Goal: Task Accomplishment & Management: Manage account settings

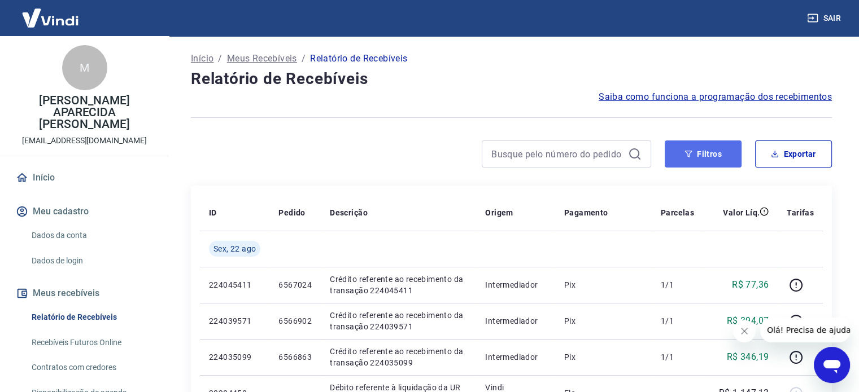
click at [715, 158] on button "Filtros" at bounding box center [702, 154] width 77 height 27
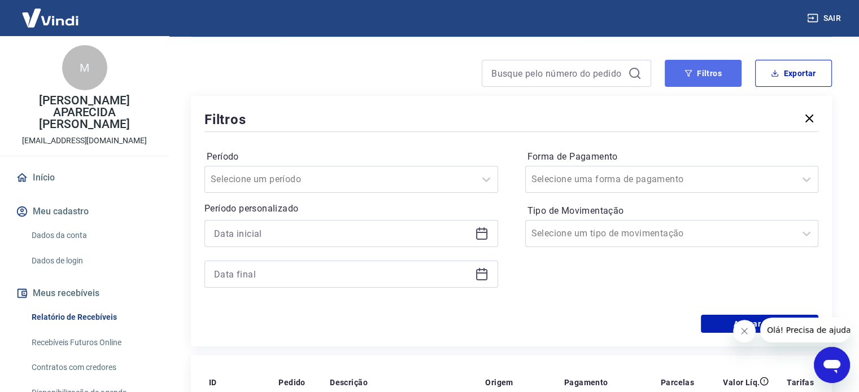
scroll to position [113, 0]
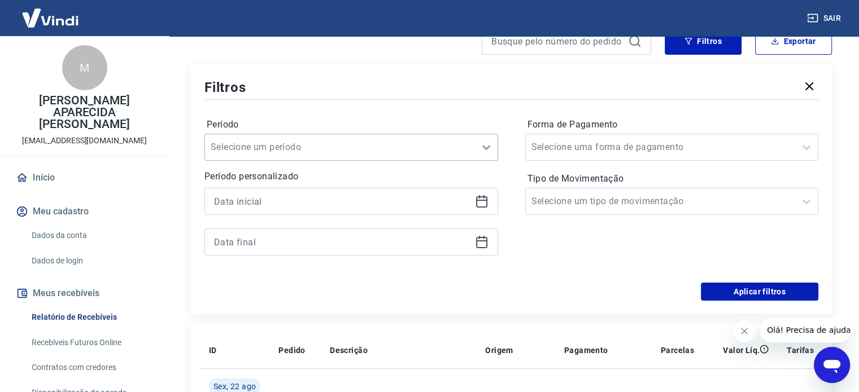
click at [480, 154] on div at bounding box center [486, 147] width 23 height 23
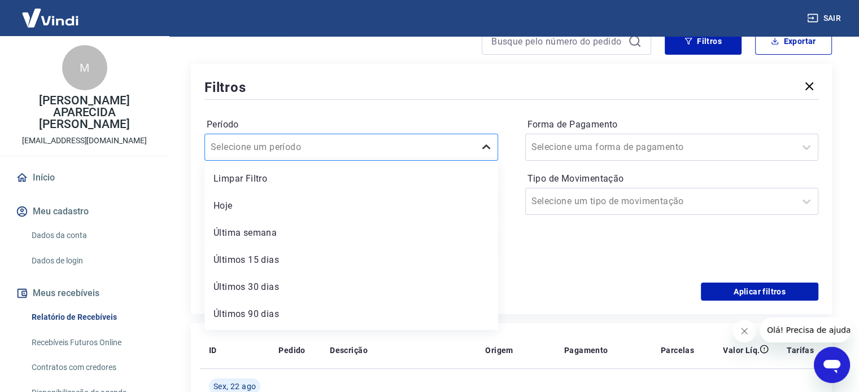
click at [481, 153] on icon at bounding box center [486, 148] width 14 height 14
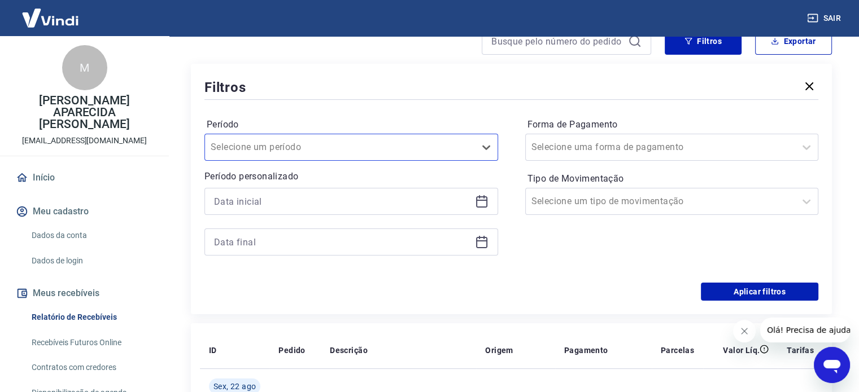
click at [486, 197] on icon at bounding box center [482, 202] width 14 height 14
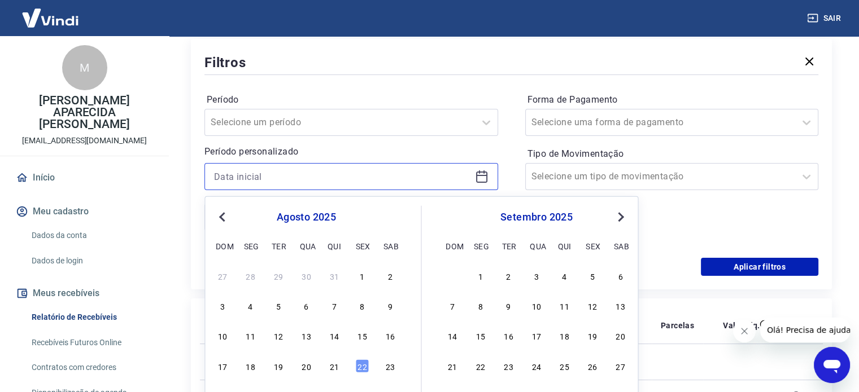
scroll to position [169, 0]
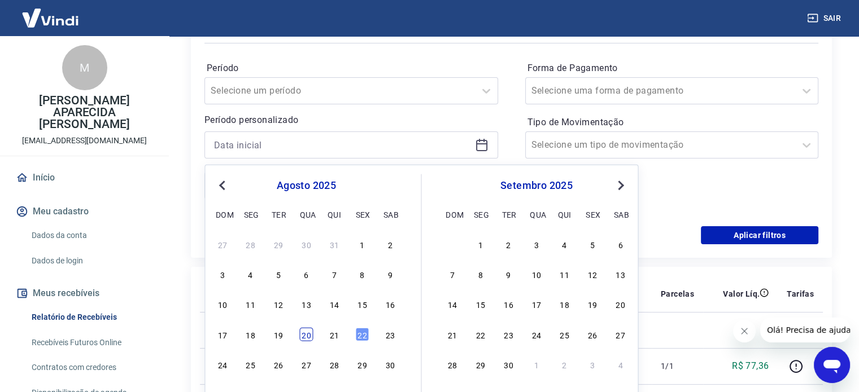
click at [309, 338] on div "20" at bounding box center [306, 334] width 14 height 14
type input "20/08/2025"
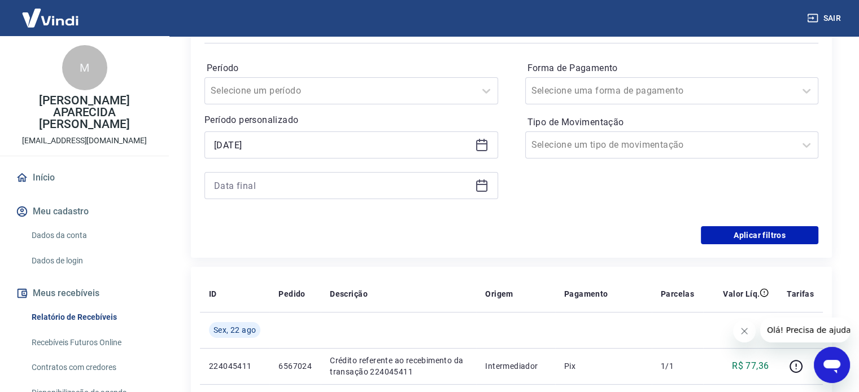
click at [479, 189] on icon at bounding box center [482, 186] width 14 height 14
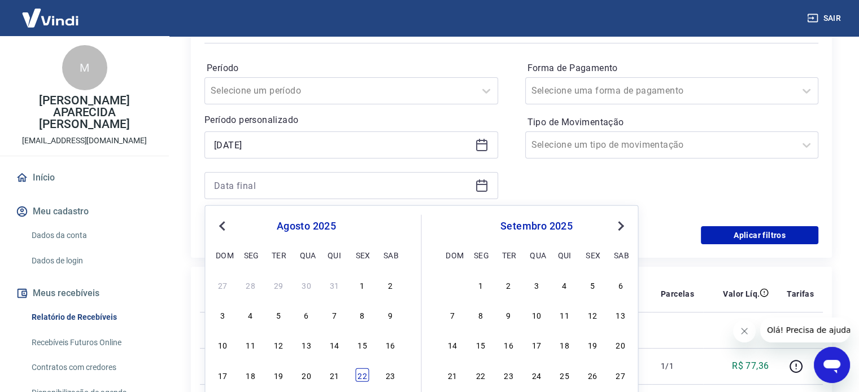
click at [368, 377] on div "22" at bounding box center [362, 375] width 14 height 14
type input "22/08/2025"
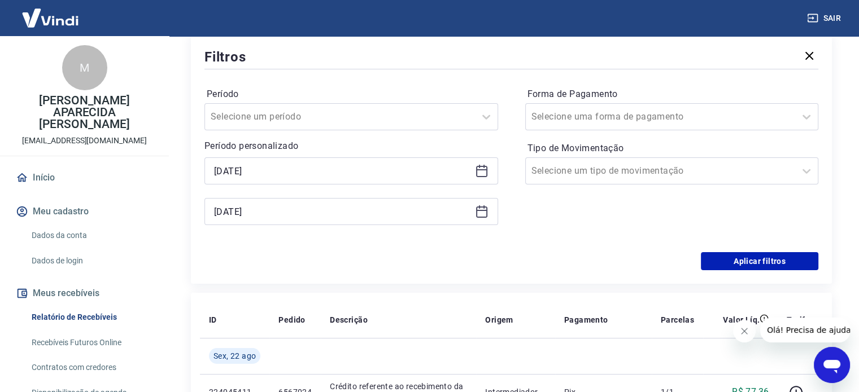
scroll to position [113, 0]
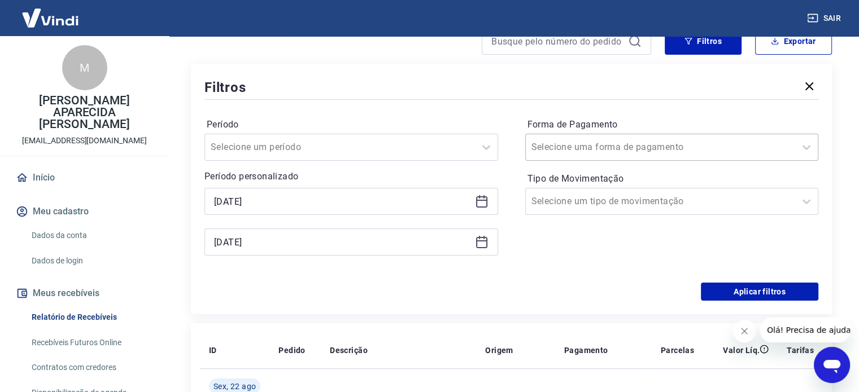
click at [610, 148] on input "Forma de Pagamento" at bounding box center [588, 148] width 114 height 14
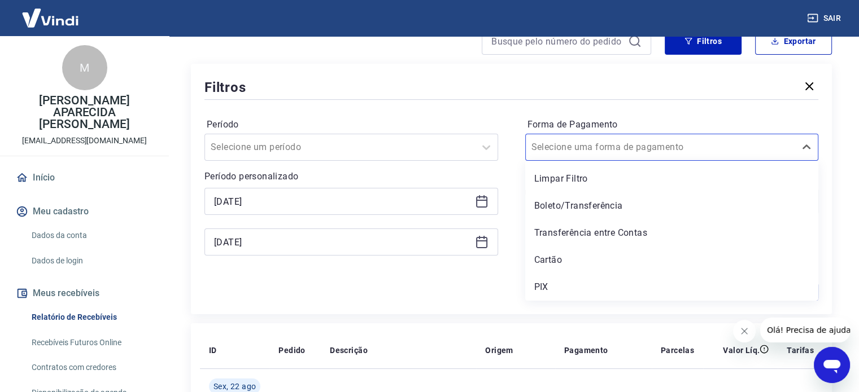
click at [824, 115] on div "Filtros Período Selecione um período Período personalizado Selected date: quart…" at bounding box center [511, 189] width 641 height 251
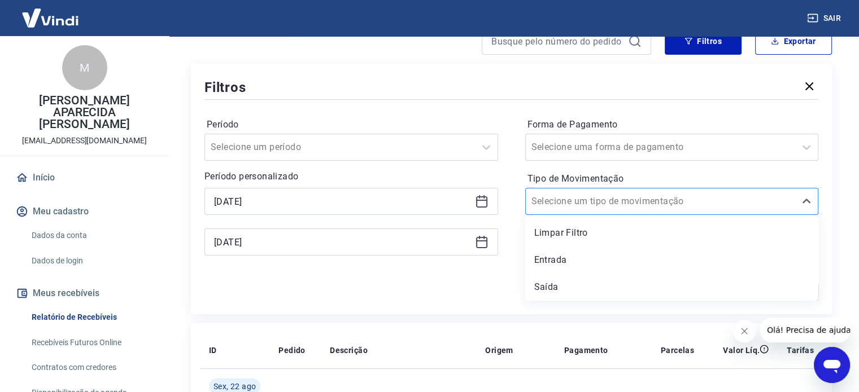
click at [718, 206] on div at bounding box center [660, 202] width 259 height 16
click at [569, 257] on div "Entrada" at bounding box center [672, 260] width 294 height 23
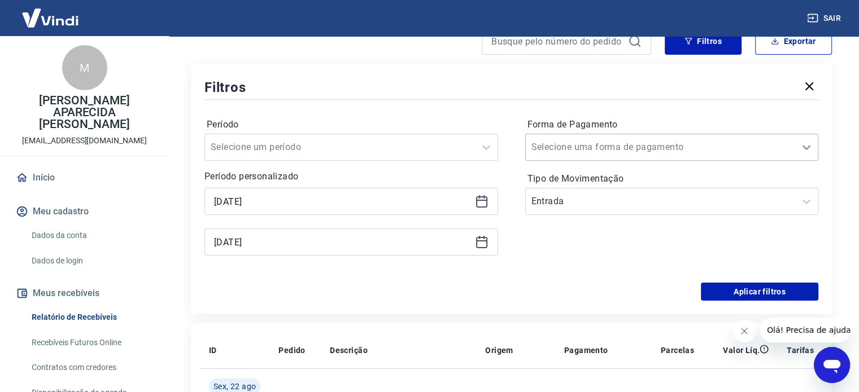
click at [797, 151] on div at bounding box center [806, 147] width 23 height 23
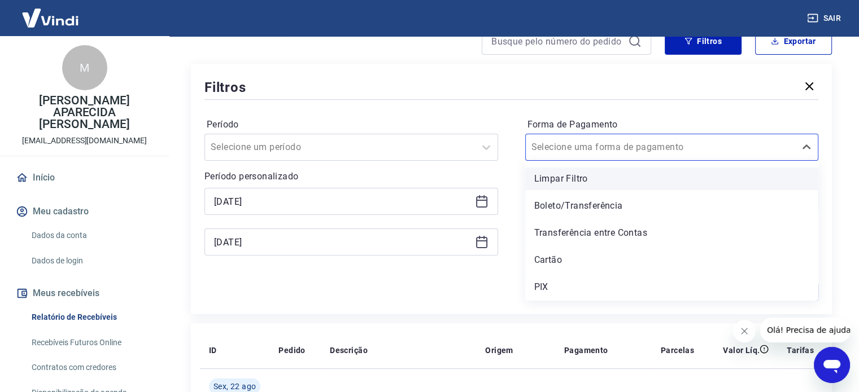
click at [657, 178] on div "Limpar Filtro" at bounding box center [672, 179] width 294 height 23
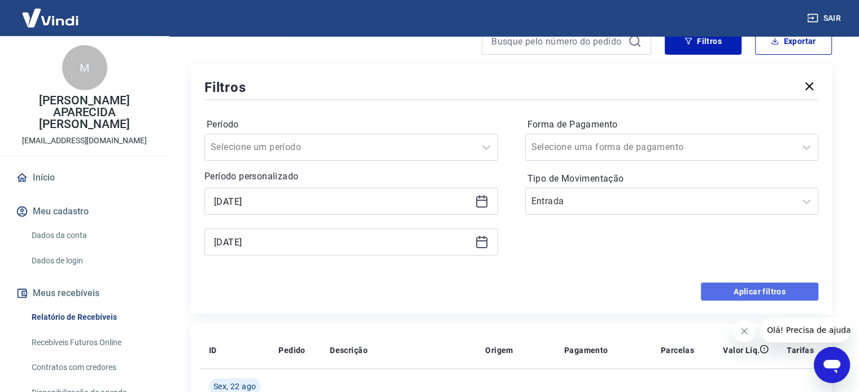
click at [768, 291] on button "Aplicar filtros" at bounding box center [759, 292] width 117 height 18
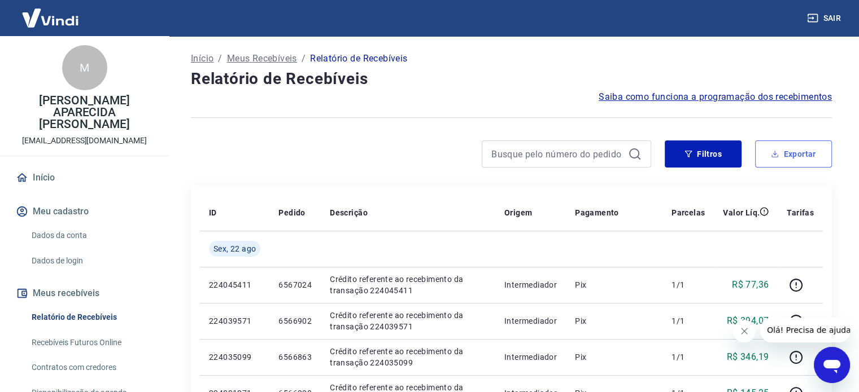
click at [784, 160] on button "Exportar" at bounding box center [793, 154] width 77 height 27
type input "20/08/2025"
type input "22/08/2025"
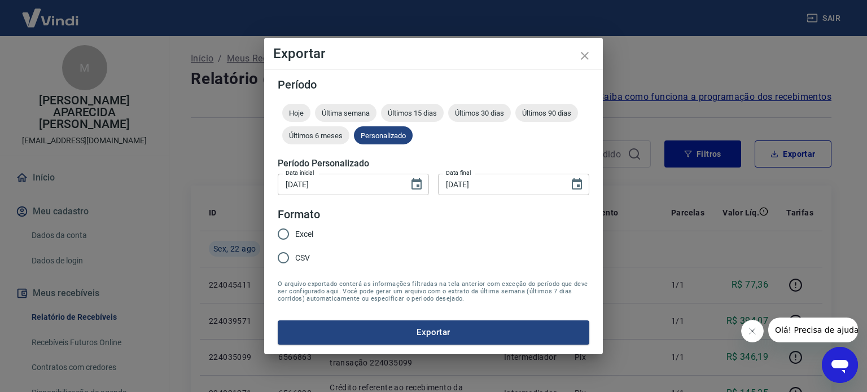
click at [283, 234] on input "Excel" at bounding box center [284, 234] width 24 height 24
radio input "true"
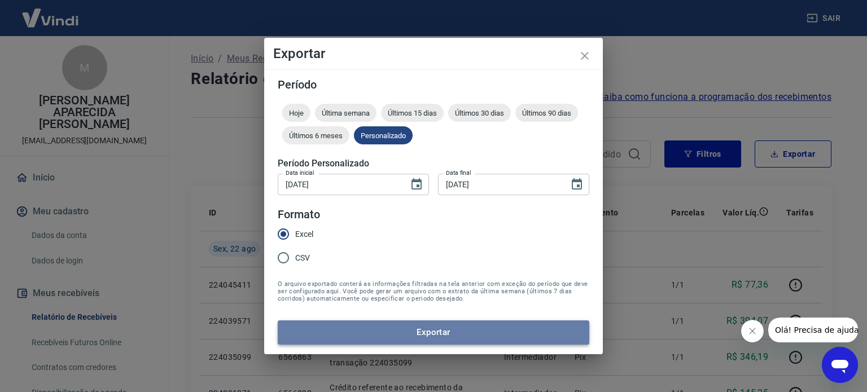
click at [431, 330] on button "Exportar" at bounding box center [434, 333] width 312 height 24
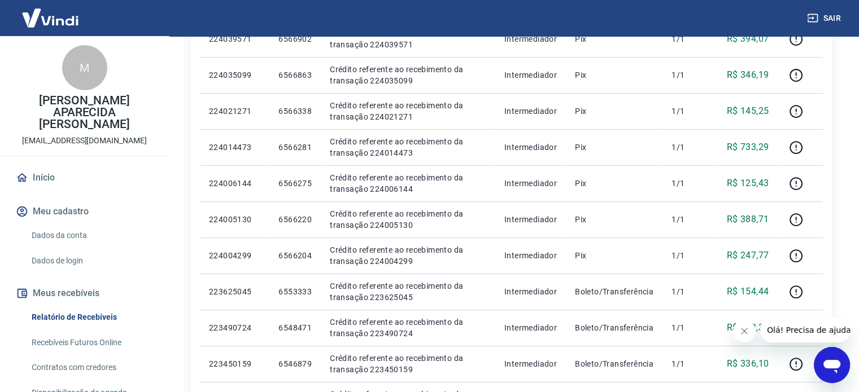
click at [47, 165] on link "Início" at bounding box center [85, 177] width 142 height 25
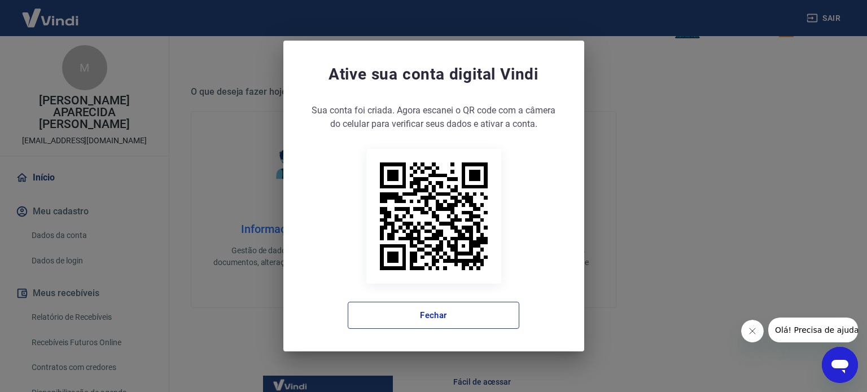
drag, startPoint x: 447, startPoint y: 318, endPoint x: 460, endPoint y: 316, distance: 12.6
click at [448, 318] on button "Fechar" at bounding box center [434, 315] width 172 height 27
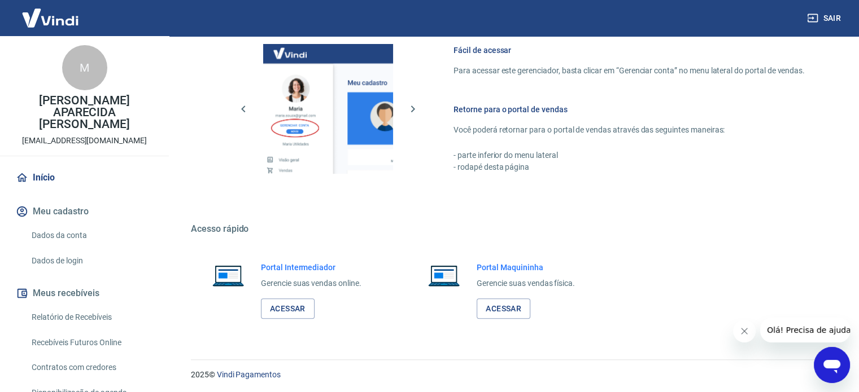
scroll to position [616, 0]
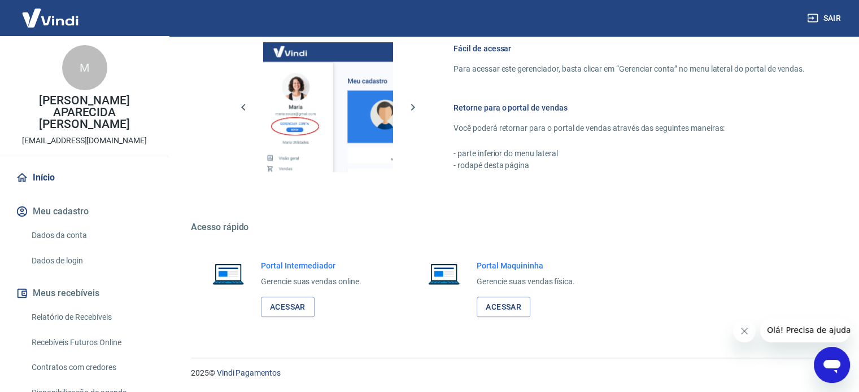
click at [45, 172] on link "Início" at bounding box center [85, 177] width 142 height 25
click at [63, 6] on img at bounding box center [50, 18] width 73 height 34
click at [63, 15] on img at bounding box center [50, 18] width 73 height 34
click at [832, 13] on button "Sair" at bounding box center [824, 18] width 41 height 21
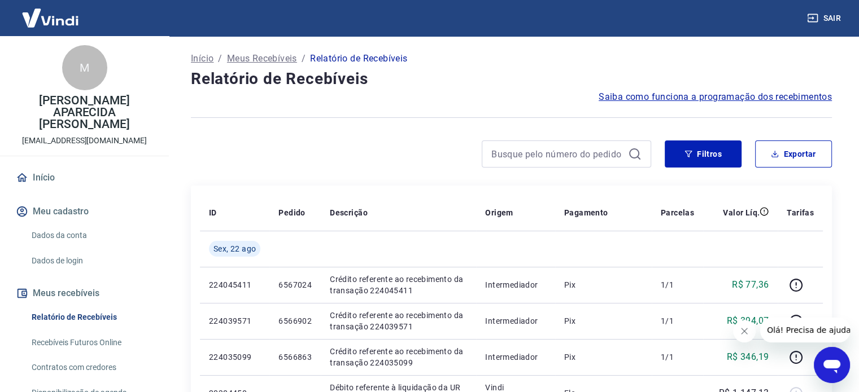
click at [198, 59] on p "Início" at bounding box center [202, 59] width 23 height 14
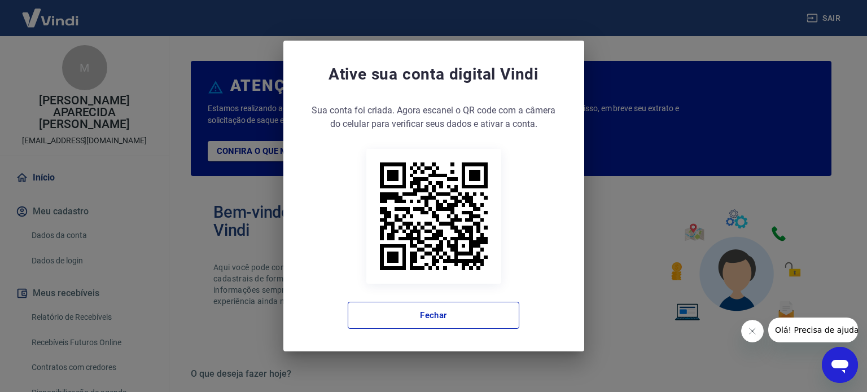
click at [661, 196] on div "Ative sua conta digital [PERSON_NAME] conta foi criada. Agora clique no botão a…" at bounding box center [433, 196] width 867 height 392
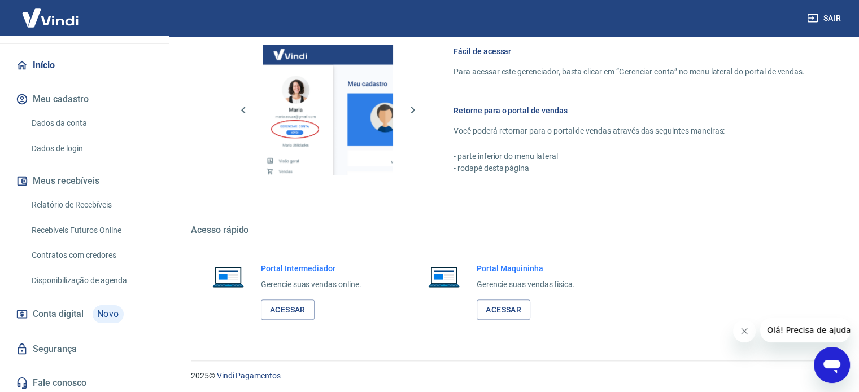
scroll to position [616, 0]
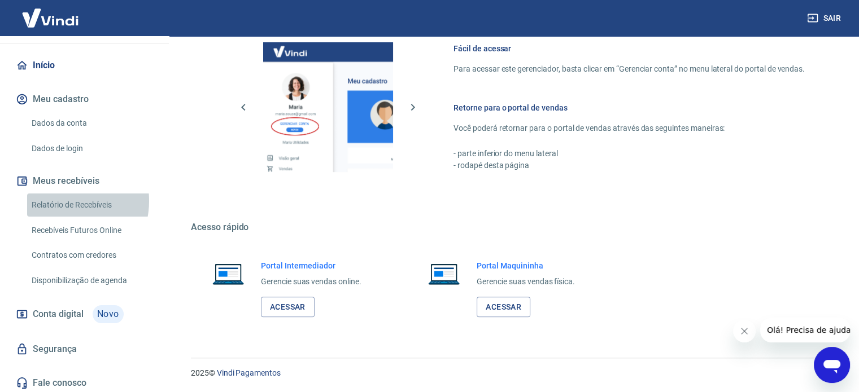
click at [61, 194] on link "Relatório de Recebíveis" at bounding box center [91, 205] width 128 height 23
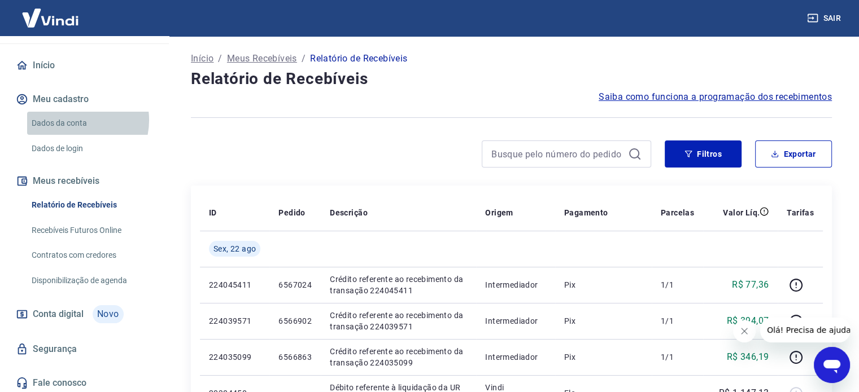
click at [75, 112] on link "Dados da conta" at bounding box center [91, 123] width 128 height 23
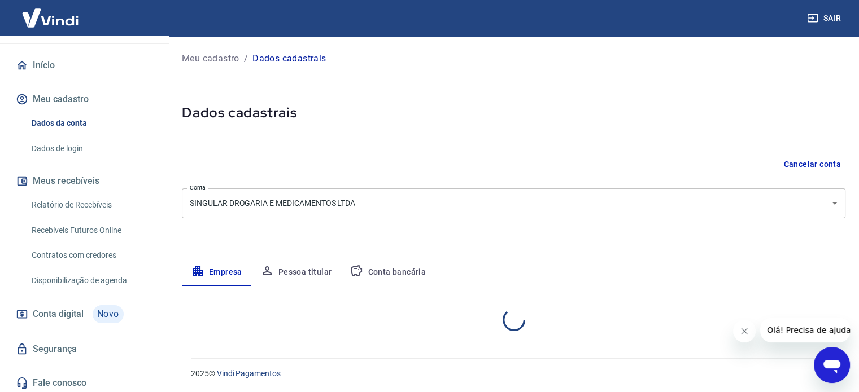
select select "SP"
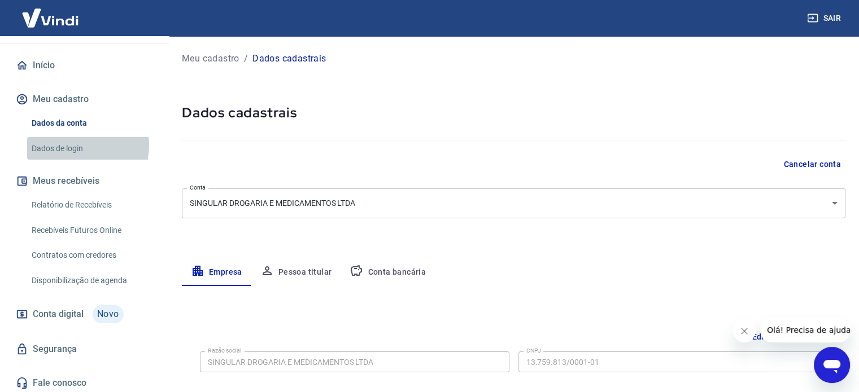
click at [75, 137] on link "Dados de login" at bounding box center [91, 148] width 128 height 23
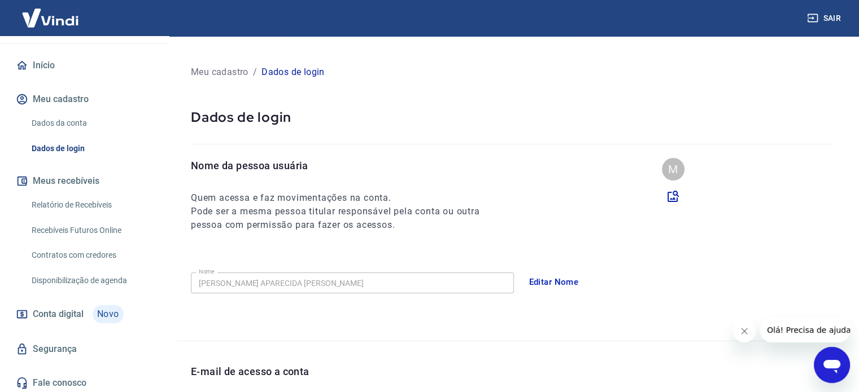
click at [70, 88] on button "Meu cadastro" at bounding box center [85, 99] width 142 height 25
click at [48, 56] on link "Início" at bounding box center [85, 65] width 142 height 25
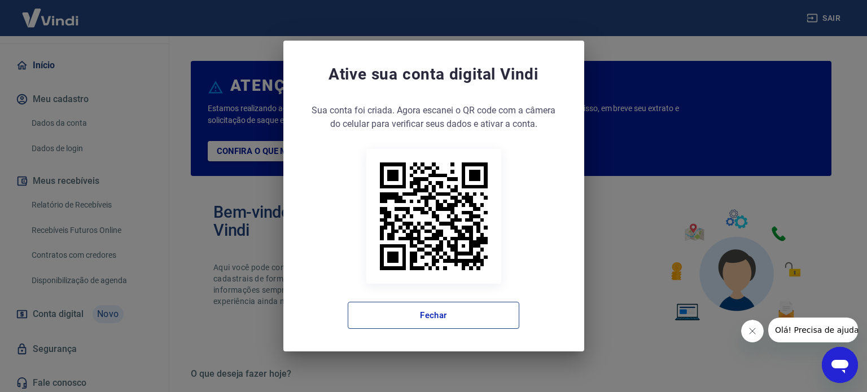
click at [440, 316] on button "Fechar" at bounding box center [434, 315] width 172 height 27
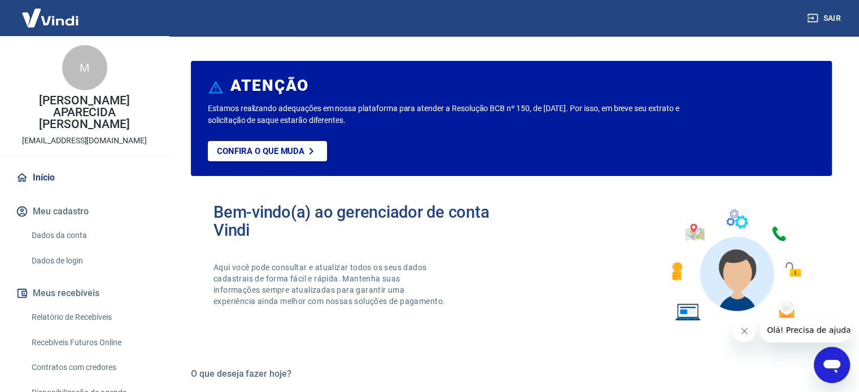
click at [55, 165] on link "Início" at bounding box center [85, 177] width 142 height 25
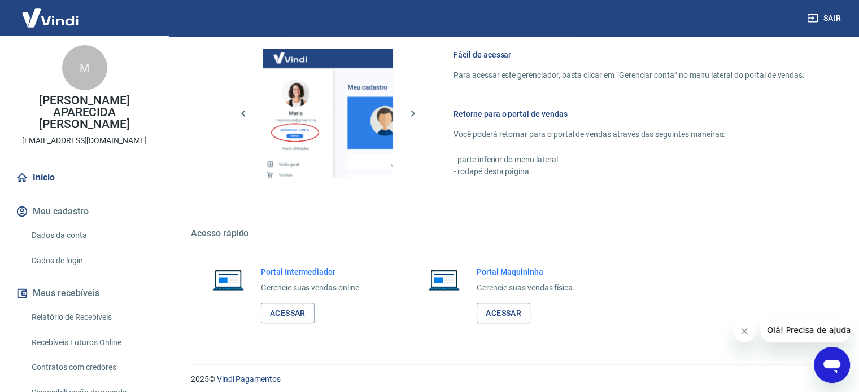
scroll to position [616, 0]
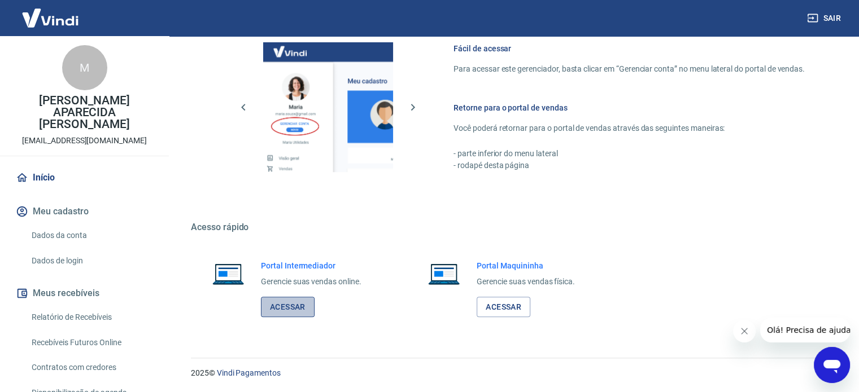
click at [280, 307] on link "Acessar" at bounding box center [288, 307] width 54 height 21
click at [295, 312] on link "Acessar" at bounding box center [288, 307] width 54 height 21
